Goal: Task Accomplishment & Management: Manage account settings

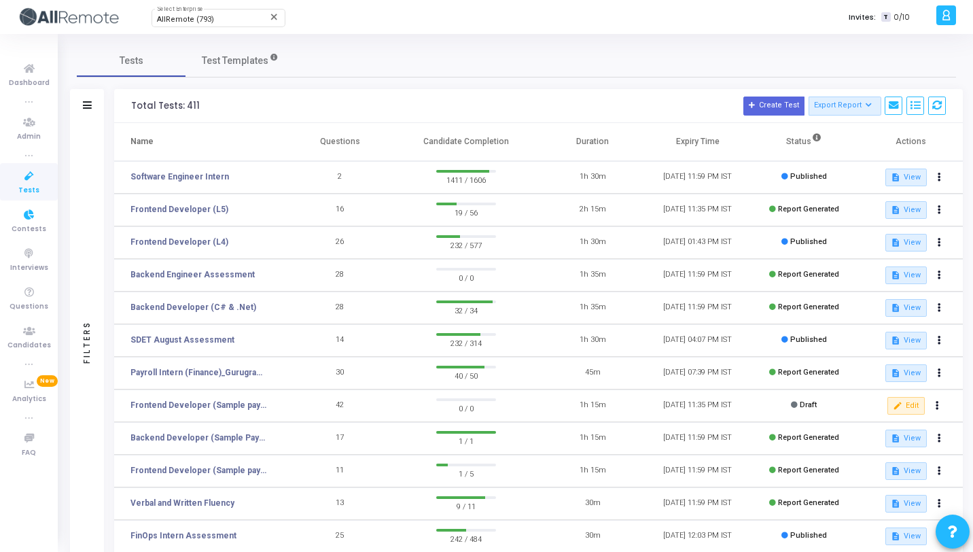
click at [39, 179] on icon at bounding box center [29, 176] width 29 height 17
click at [183, 22] on span "AllRemote (793)" at bounding box center [185, 19] width 57 height 9
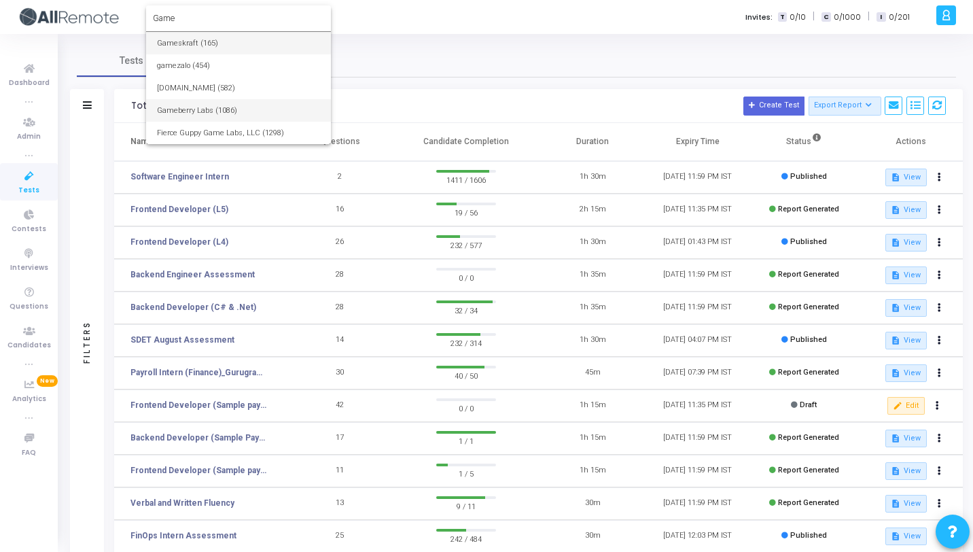
type input "Game"
click at [160, 109] on span "Gameberry Labs (1086)" at bounding box center [238, 110] width 163 height 22
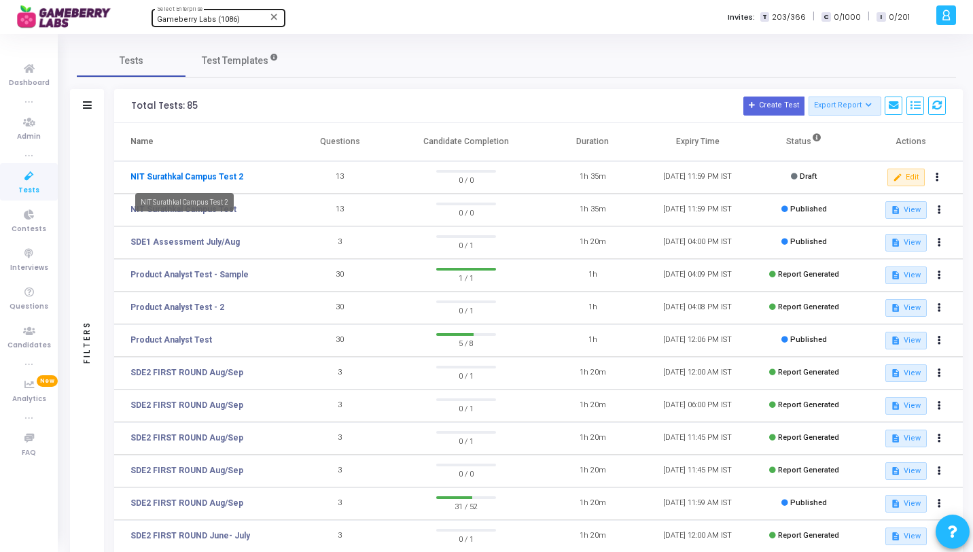
click at [224, 177] on link "NIT Surathkal Campus Test 2" at bounding box center [187, 177] width 113 height 12
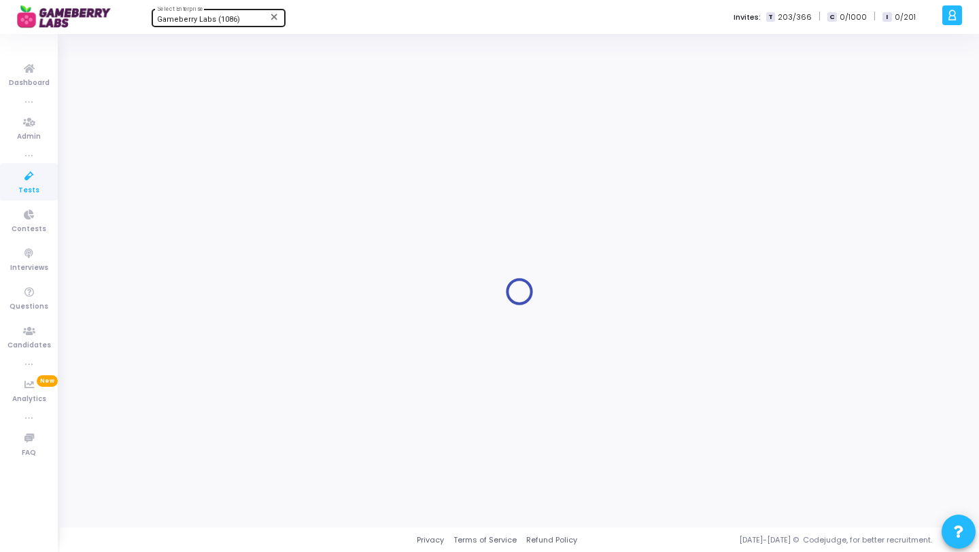
type input "NIT Surathkal Campus Test 2"
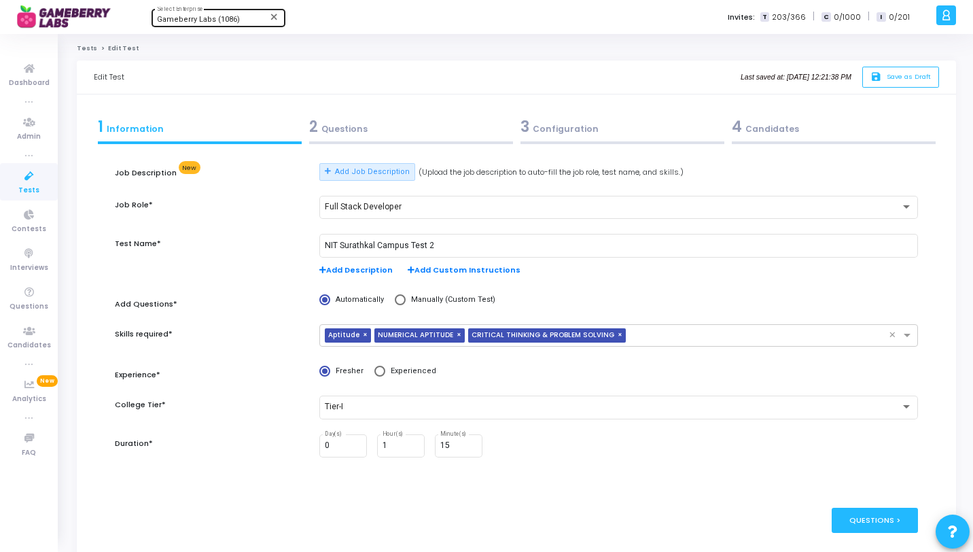
click at [350, 128] on div "2 Questions" at bounding box center [411, 127] width 204 height 22
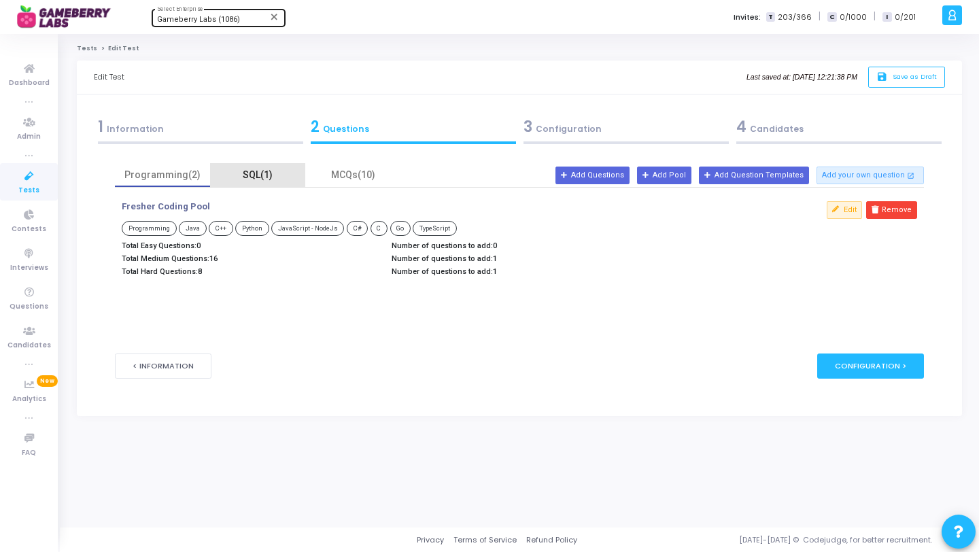
click at [252, 177] on div "SQL(1)" at bounding box center [257, 175] width 79 height 14
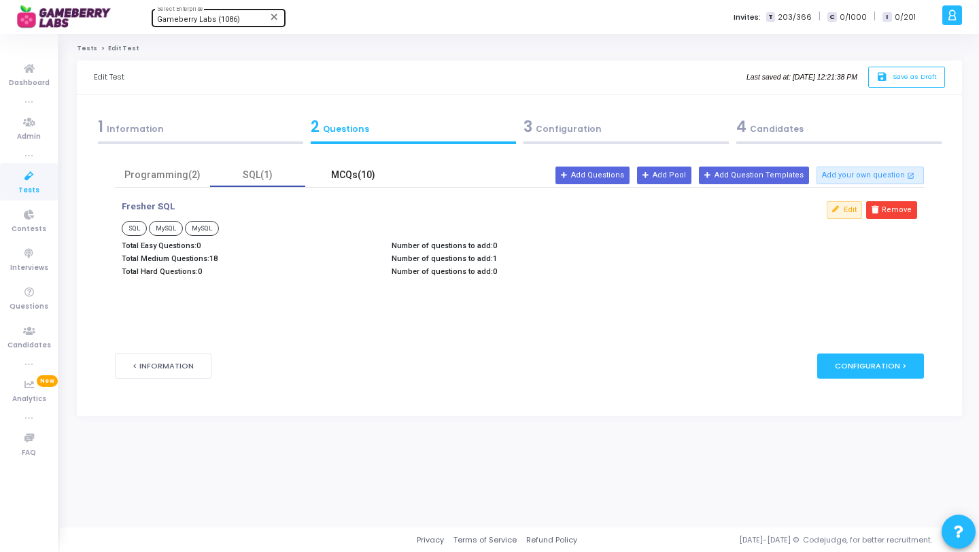
click at [342, 172] on div "MCQs(10)" at bounding box center [352, 175] width 79 height 14
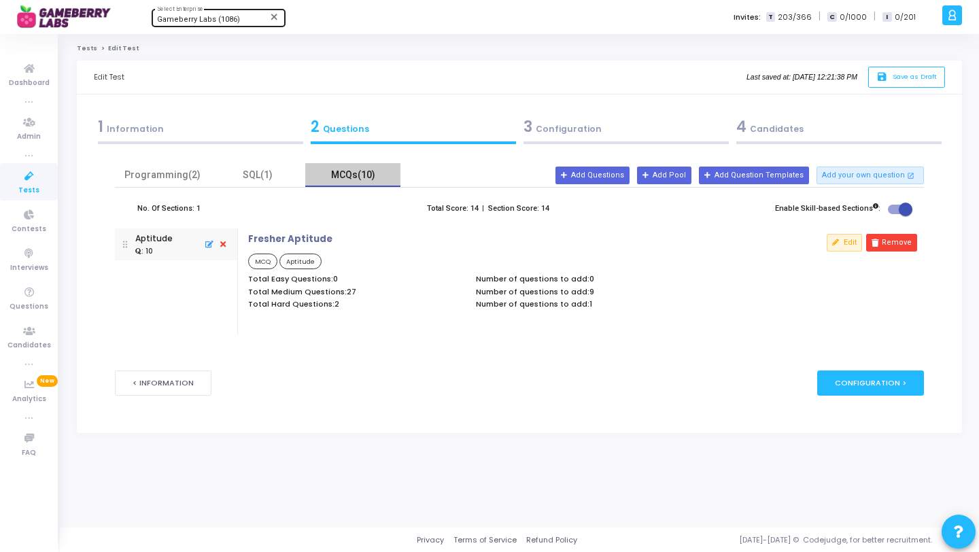
click at [342, 172] on div "MCQs(10)" at bounding box center [352, 175] width 79 height 14
click at [246, 141] on div "1 Information" at bounding box center [200, 129] width 213 height 37
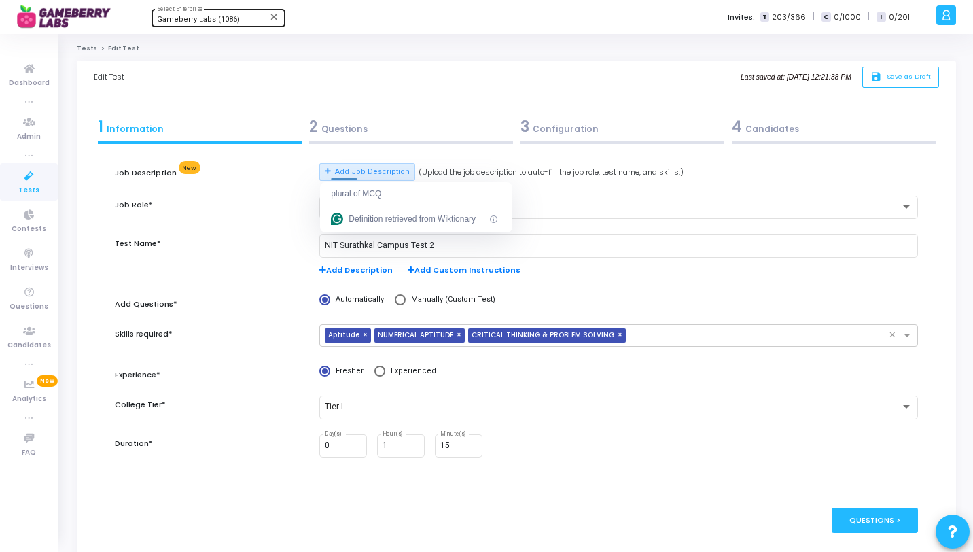
click at [34, 173] on icon at bounding box center [29, 176] width 29 height 17
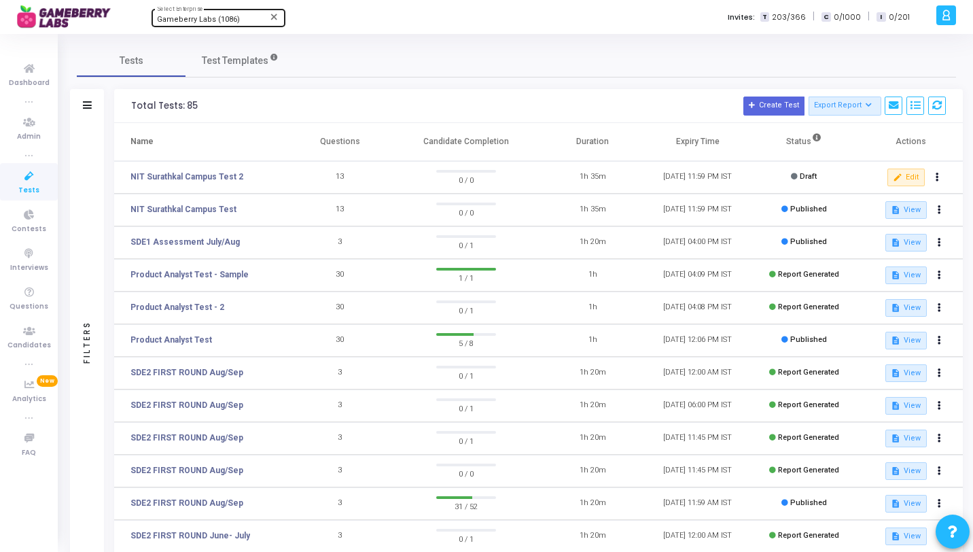
click at [330, 76] on div "Tests Test Templates" at bounding box center [517, 60] width 880 height 33
click at [179, 18] on span "Gameberry Labs (1086)" at bounding box center [198, 19] width 83 height 9
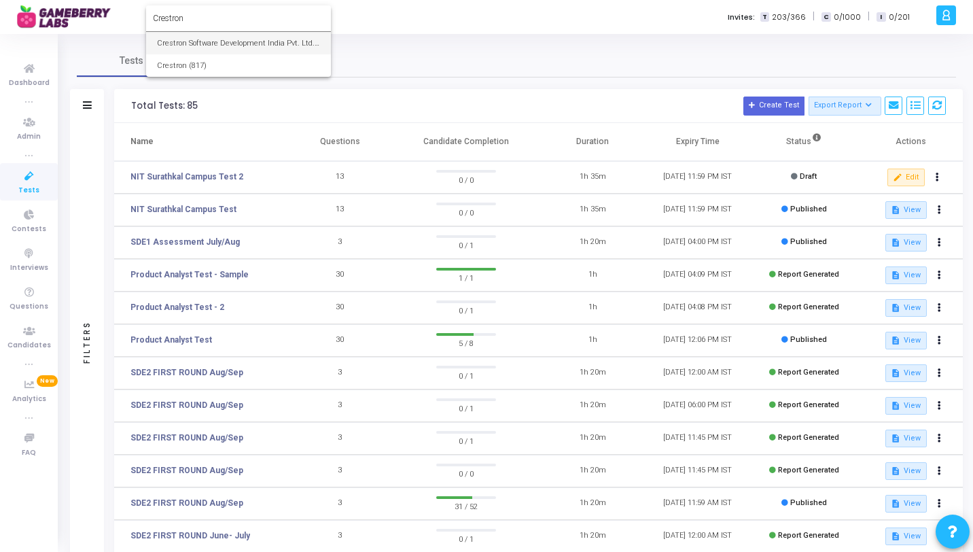
type input "Crestron"
click at [190, 50] on span "Crestron Software Development India Pvt. Ltd. (644)" at bounding box center [238, 43] width 163 height 22
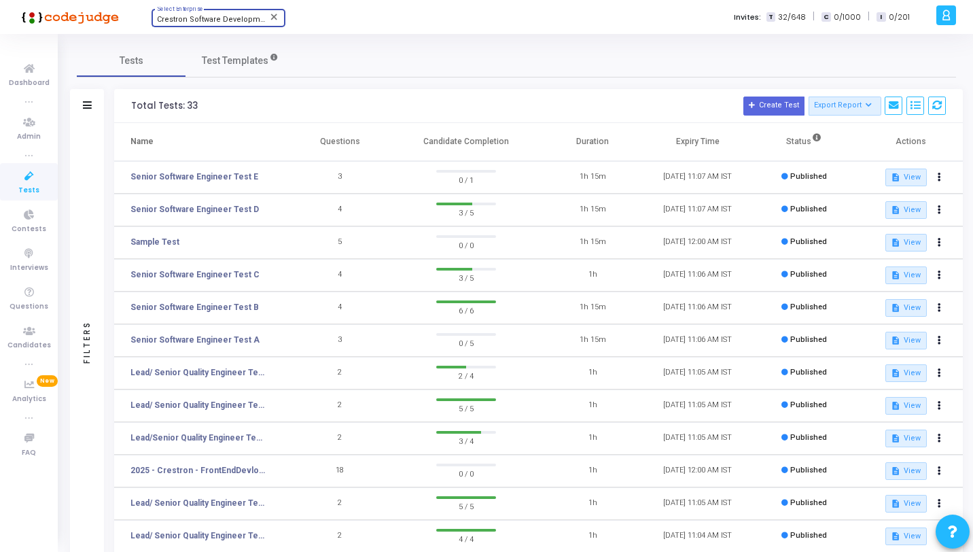
click at [26, 179] on icon at bounding box center [29, 176] width 29 height 17
click at [28, 326] on icon at bounding box center [29, 331] width 29 height 17
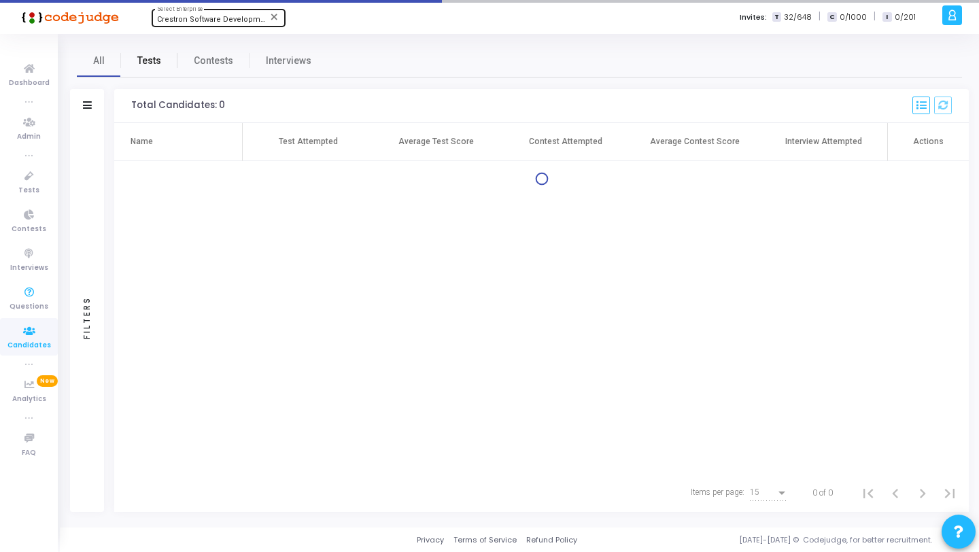
click at [135, 61] on link "Tests" at bounding box center [149, 60] width 56 height 33
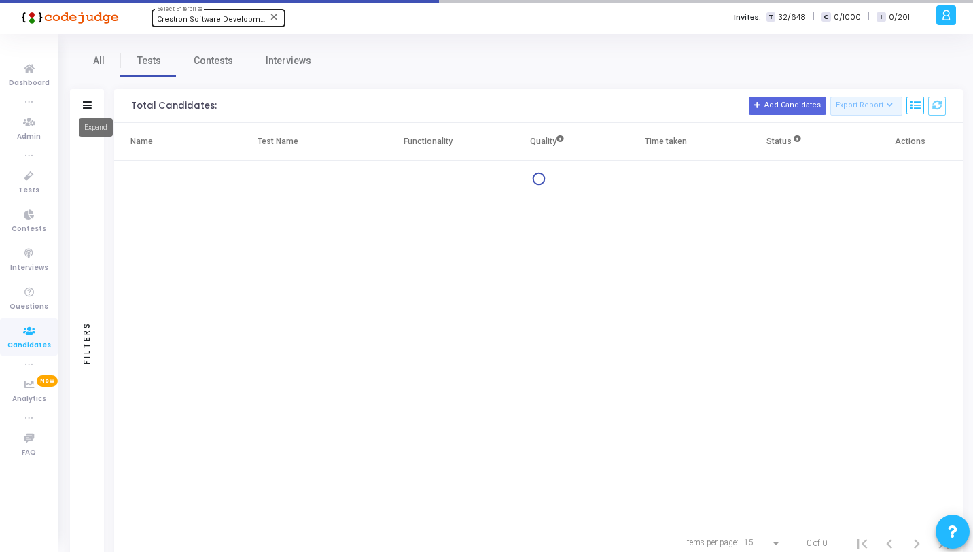
click at [94, 109] on mat-tooltip-component "Expand" at bounding box center [95, 127] width 53 height 37
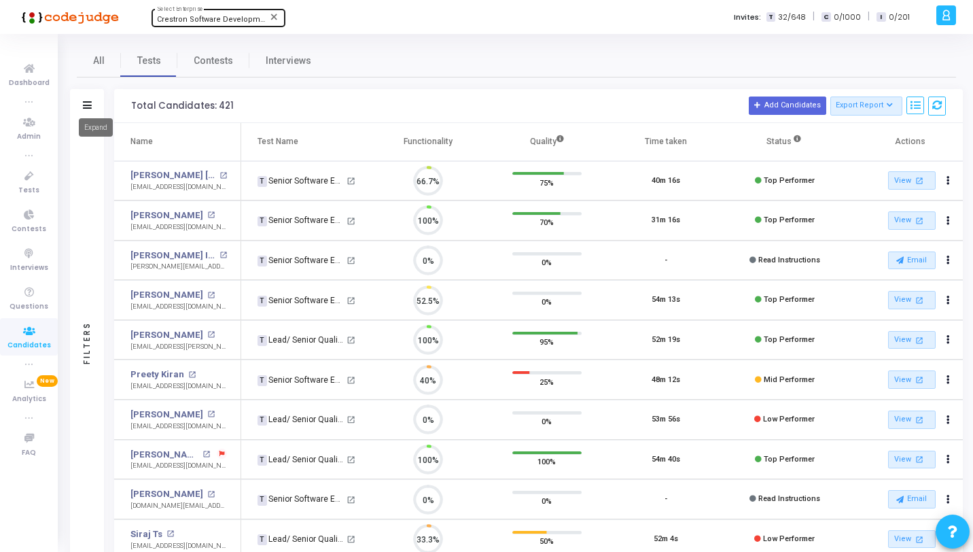
click at [87, 114] on mat-tooltip-component "Expand" at bounding box center [95, 127] width 53 height 37
click at [86, 101] on icon at bounding box center [87, 104] width 9 height 7
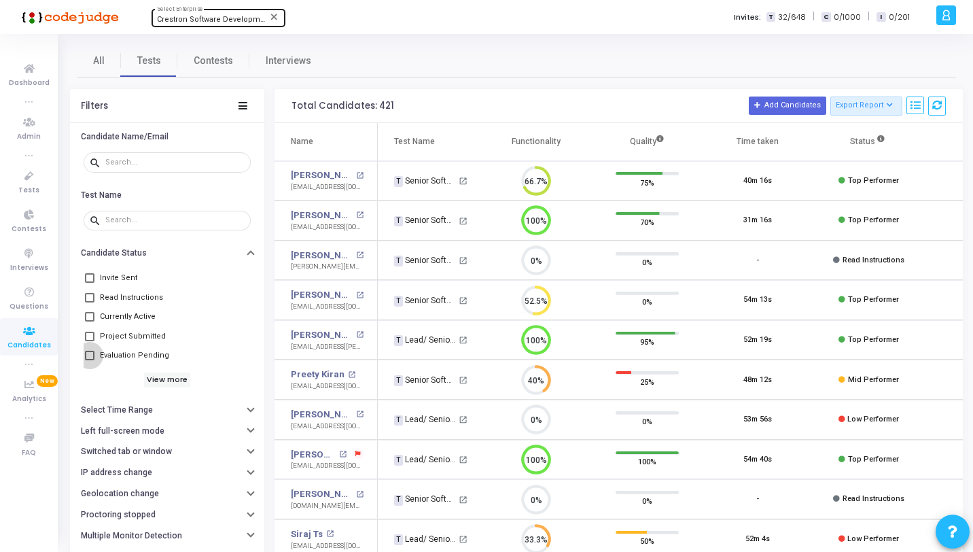
click at [126, 360] on span "Evaluation Pending" at bounding box center [134, 355] width 69 height 16
click at [90, 360] on input "Evaluation Pending" at bounding box center [89, 360] width 1 height 1
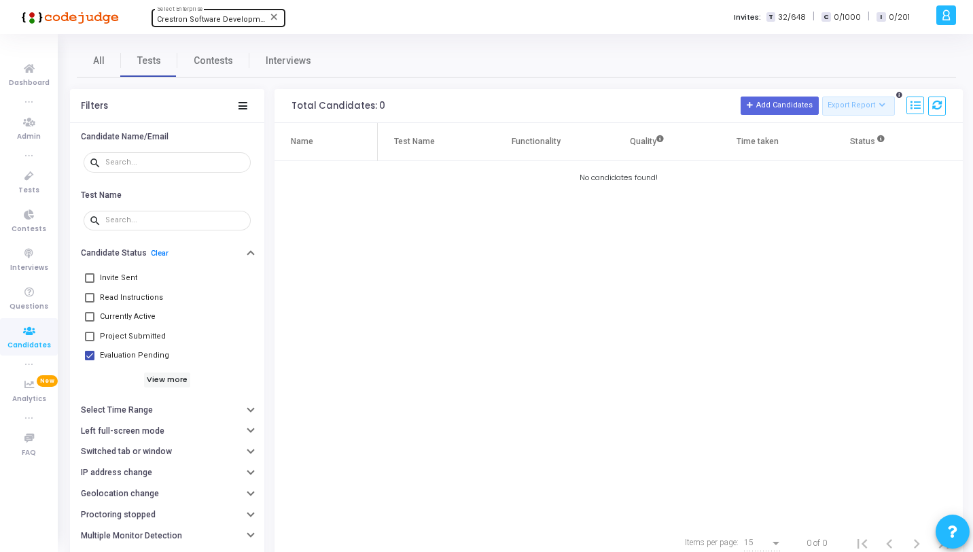
click at [130, 358] on span "Evaluation Pending" at bounding box center [134, 355] width 69 height 16
click at [90, 360] on input "Evaluation Pending" at bounding box center [89, 360] width 1 height 1
checkbox input "false"
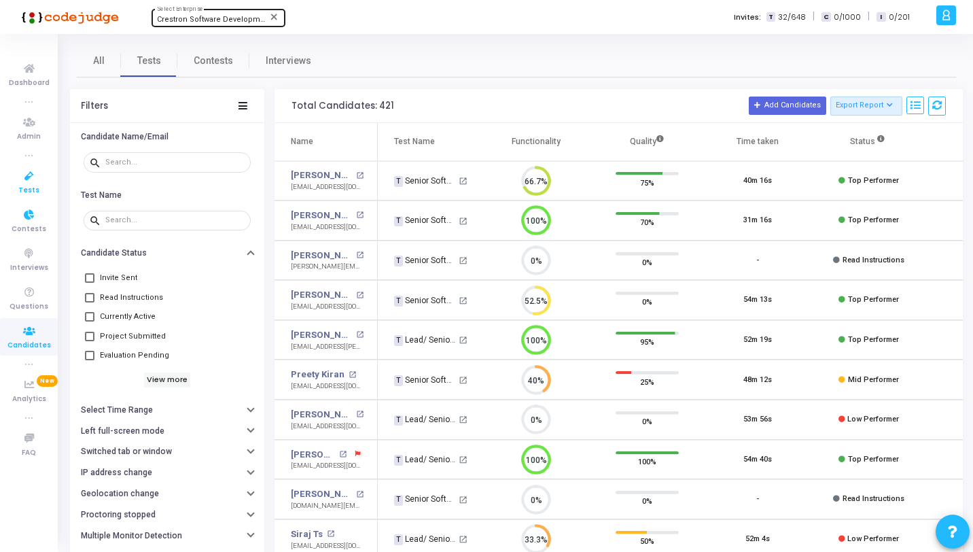
click at [35, 191] on span "Tests" at bounding box center [28, 191] width 21 height 12
